Goal: Task Accomplishment & Management: Manage account settings

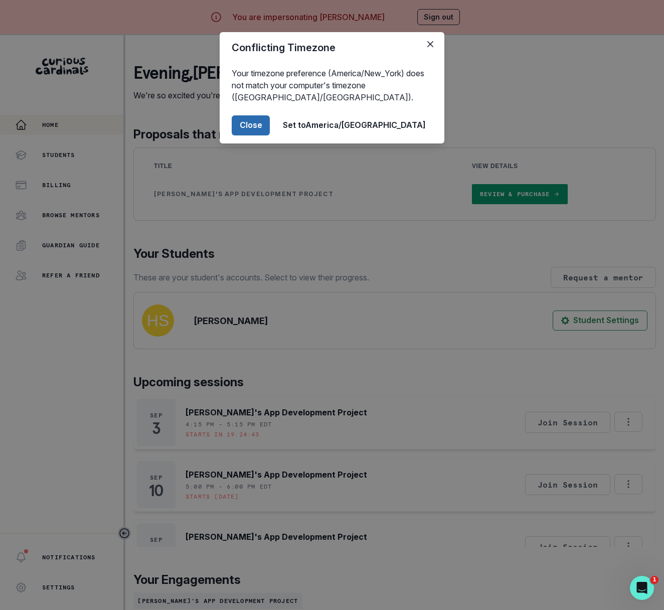
click at [270, 123] on button "Close" at bounding box center [251, 125] width 38 height 20
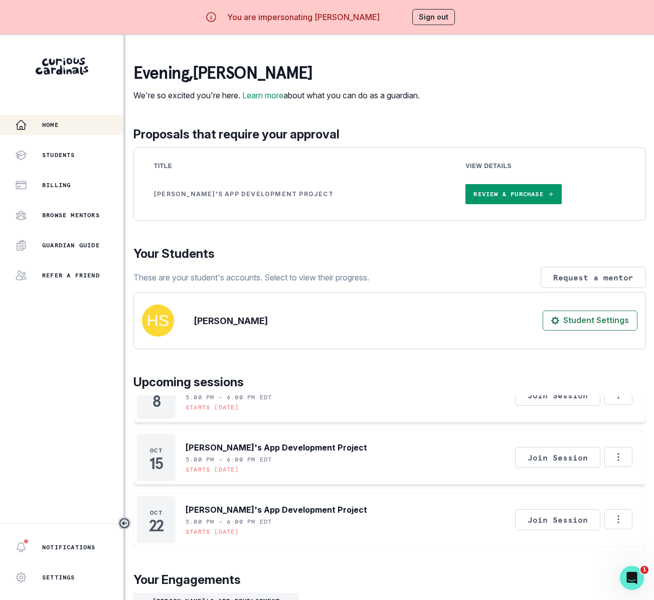
scroll to position [45, 0]
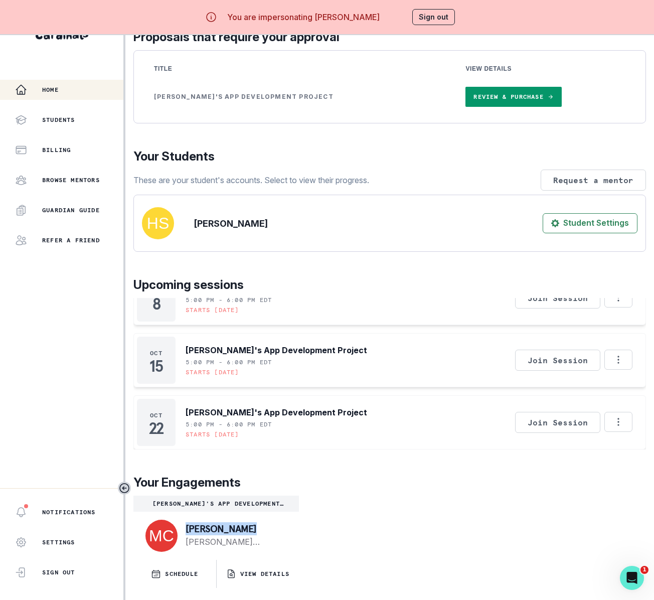
drag, startPoint x: 252, startPoint y: 522, endPoint x: 200, endPoint y: 519, distance: 52.2
click at [177, 519] on div "[PERSON_NAME] [PERSON_NAME][EMAIL_ADDRESS][PERSON_NAME][DOMAIN_NAME]" at bounding box center [215, 536] width 165 height 48
copy p "[PERSON_NAME]"
click at [265, 572] on p "VIEW DETAILS" at bounding box center [264, 574] width 49 height 8
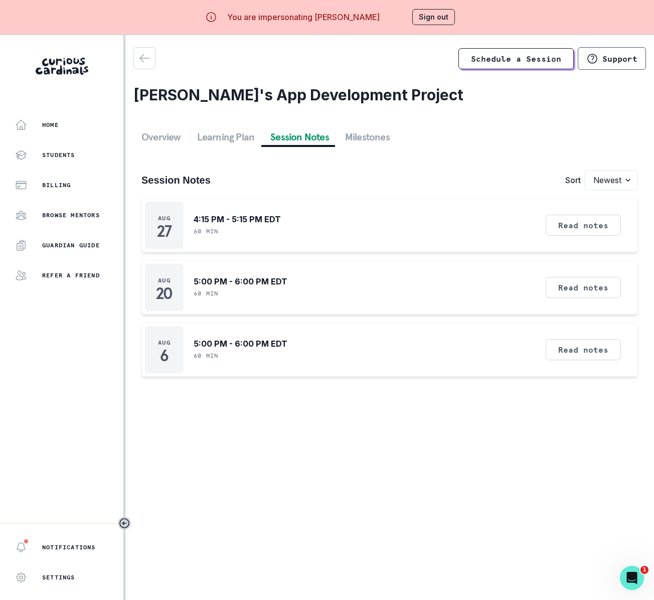
click at [314, 137] on button "Session Notes" at bounding box center [299, 137] width 75 height 18
drag, startPoint x: 61, startPoint y: 184, endPoint x: 58, endPoint y: 207, distance: 23.7
click at [61, 185] on p "Billing" at bounding box center [56, 185] width 29 height 8
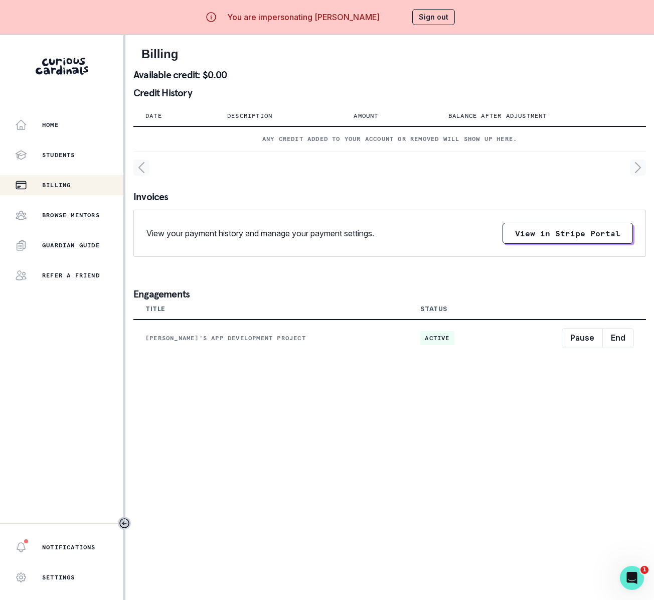
click at [444, 17] on button "Sign out" at bounding box center [433, 17] width 43 height 16
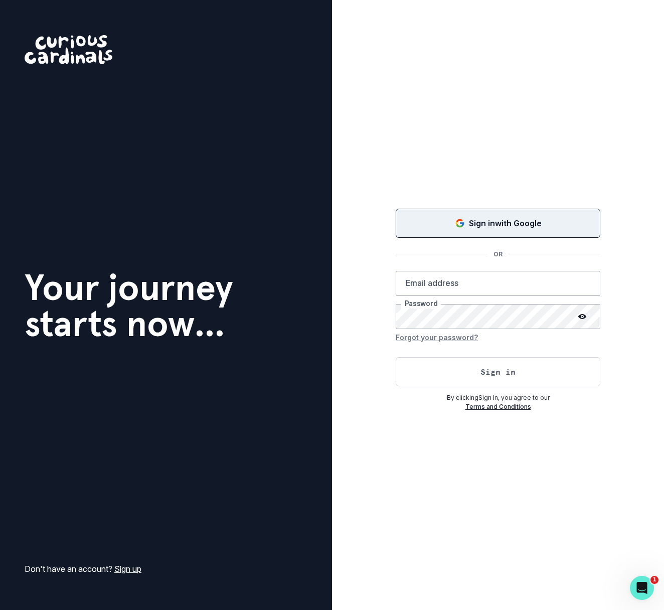
click at [484, 218] on p "Sign in with Google" at bounding box center [505, 223] width 73 height 12
